Goal: Task Accomplishment & Management: Manage account settings

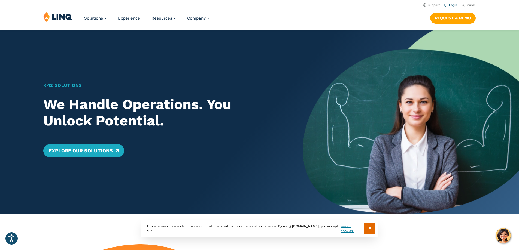
click at [452, 5] on link "Login" at bounding box center [450, 5] width 13 height 4
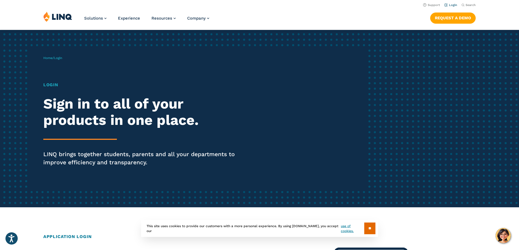
click at [449, 5] on link "Login" at bounding box center [450, 5] width 13 height 4
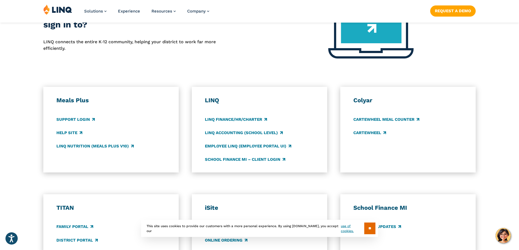
scroll to position [245, 0]
